Goal: Check status: Check status

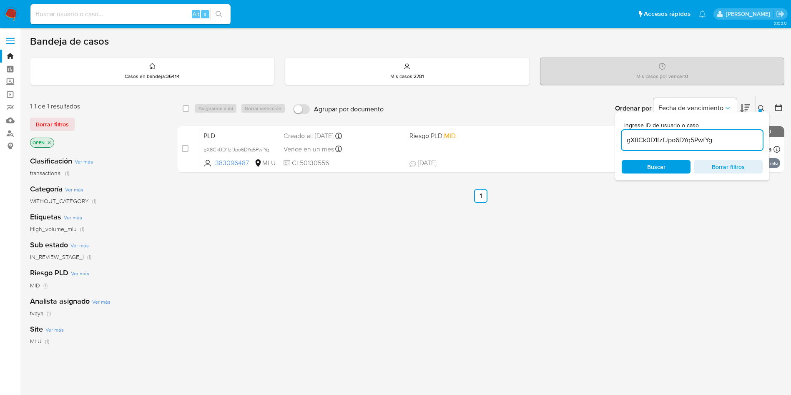
click at [4, 13] on img at bounding box center [11, 14] width 14 height 14
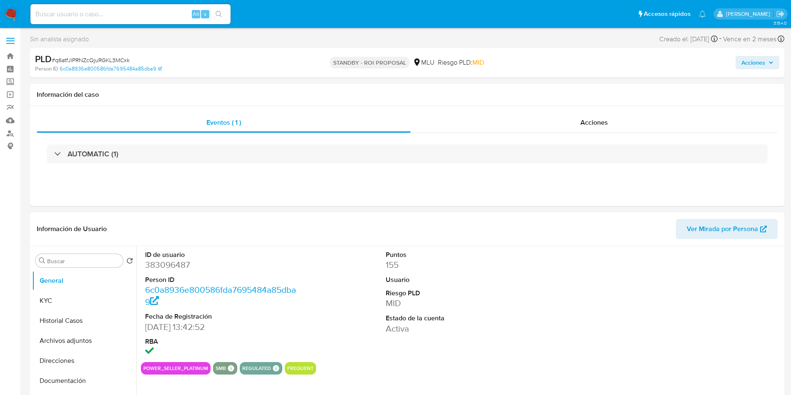
select select "10"
click at [49, 320] on button "Historial Casos" at bounding box center [81, 321] width 98 height 20
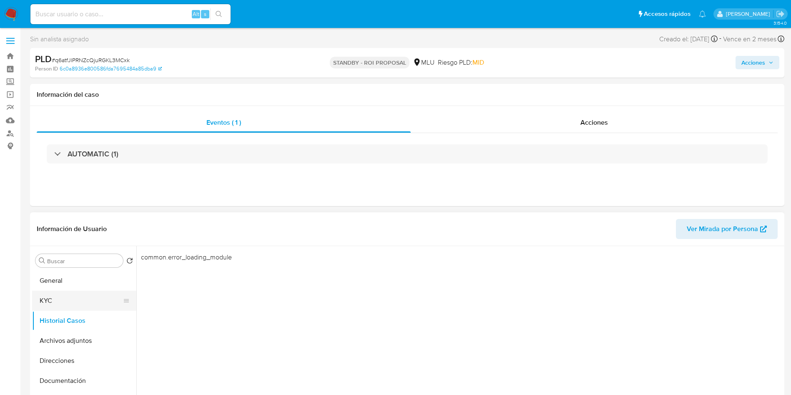
click at [72, 305] on button "KYC" at bounding box center [81, 301] width 98 height 20
click at [68, 322] on button "Historial Casos" at bounding box center [81, 321] width 98 height 20
